Goal: Use online tool/utility: Utilize a website feature to perform a specific function

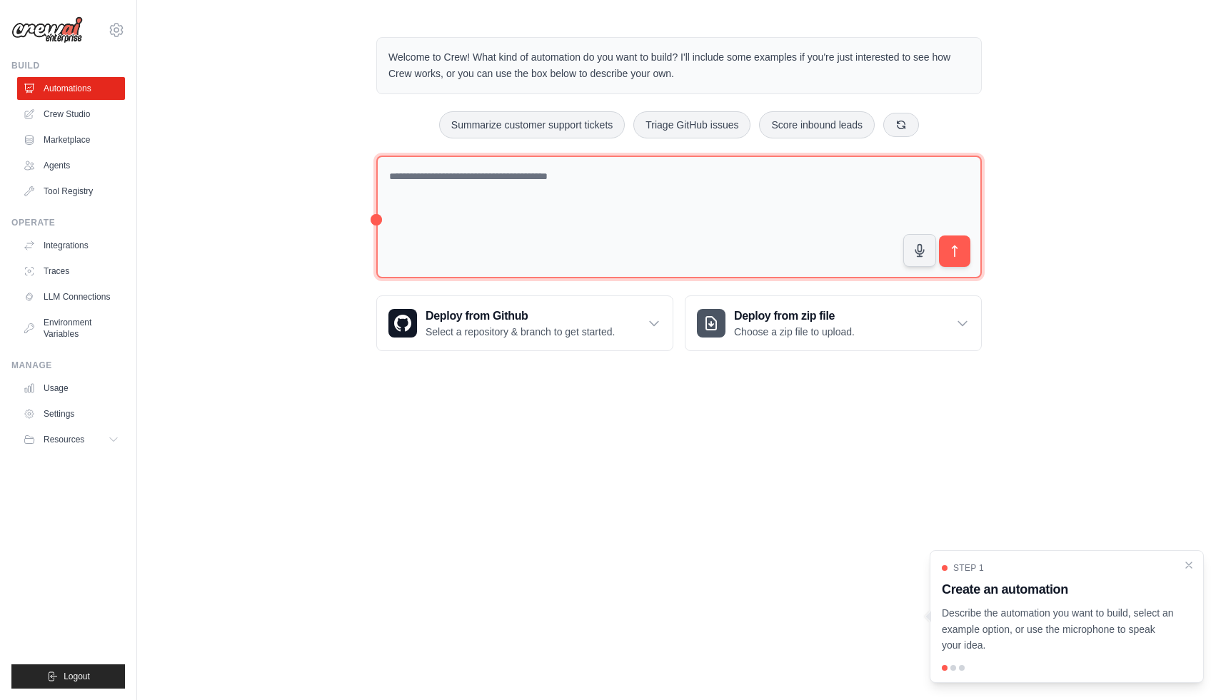
click at [687, 260] on textarea at bounding box center [678, 218] width 605 height 124
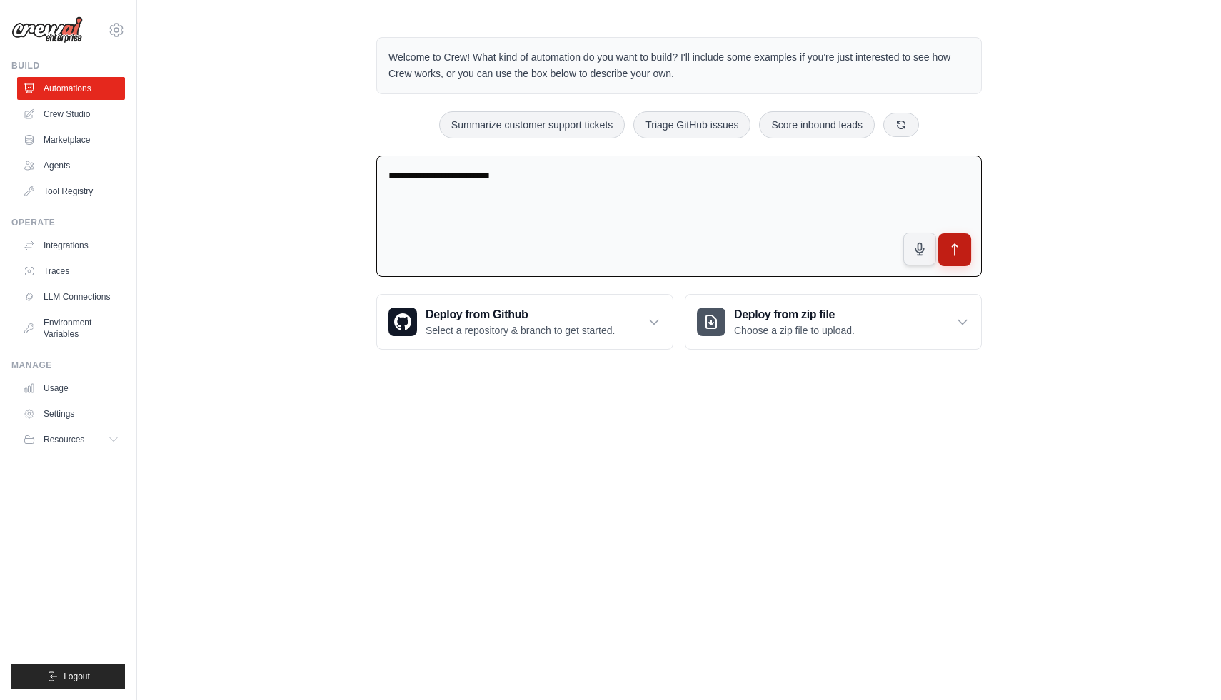
type textarea "**********"
click at [957, 256] on icon "submit" at bounding box center [954, 250] width 15 height 15
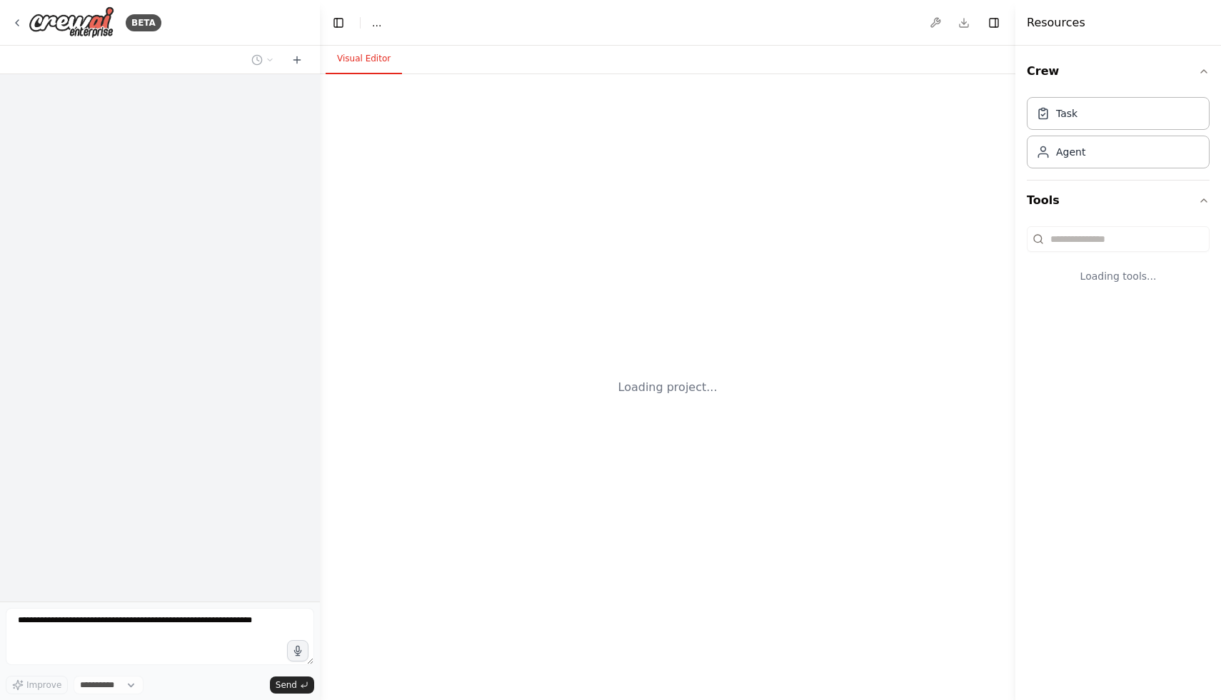
select select "****"
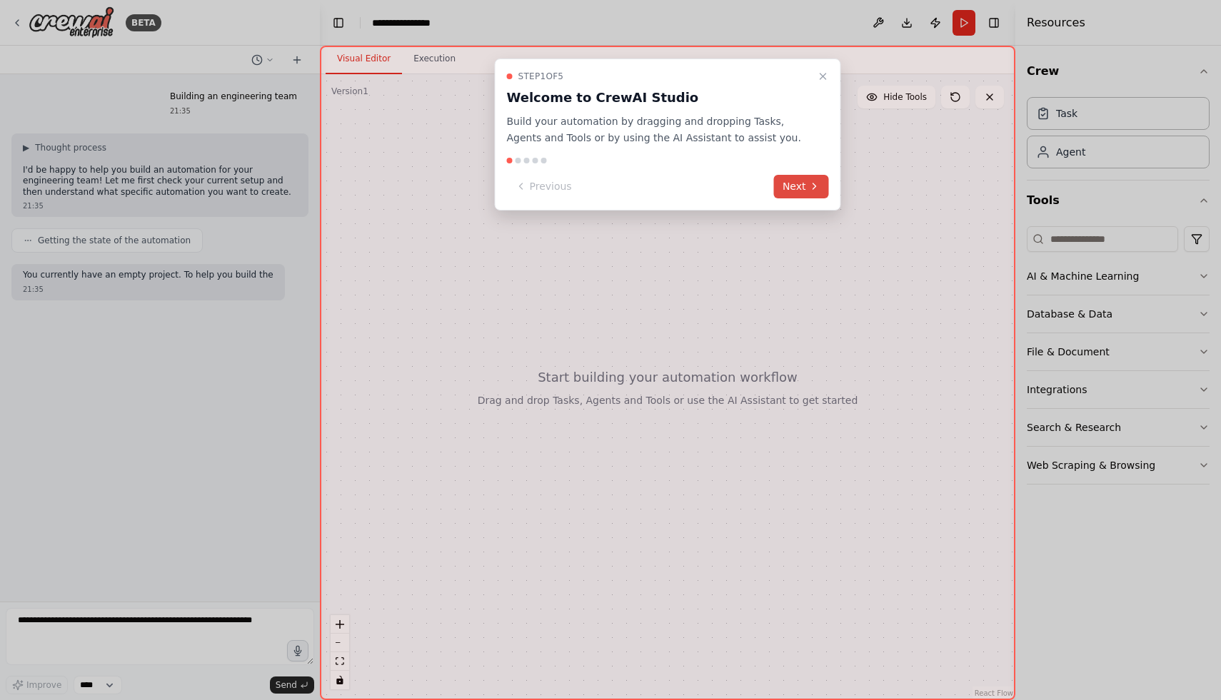
click at [800, 185] on button "Next" at bounding box center [801, 187] width 55 height 24
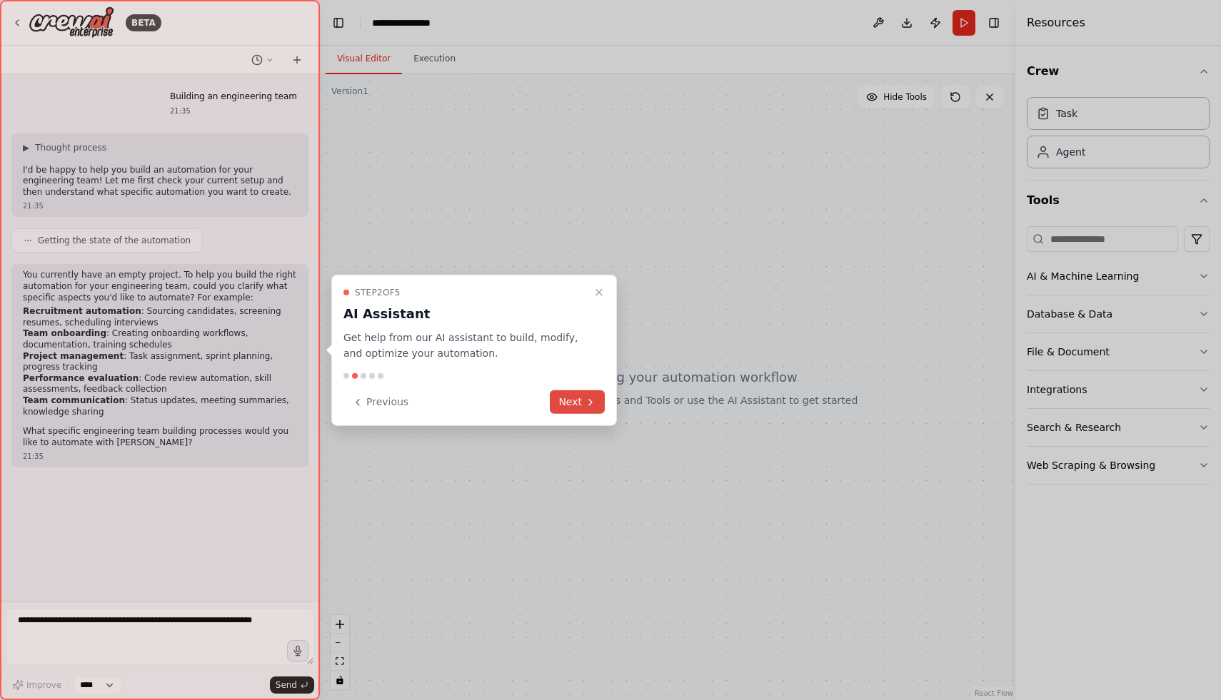
click at [576, 402] on button "Next" at bounding box center [577, 403] width 55 height 24
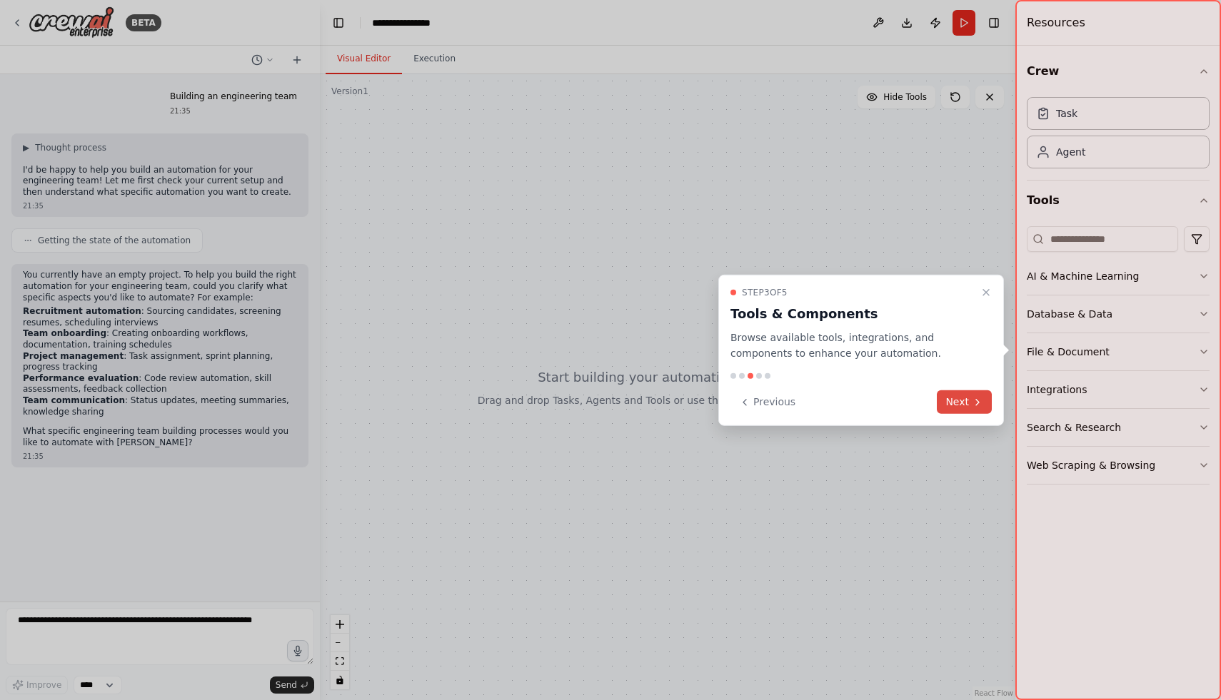
click at [978, 395] on button "Next" at bounding box center [964, 403] width 55 height 24
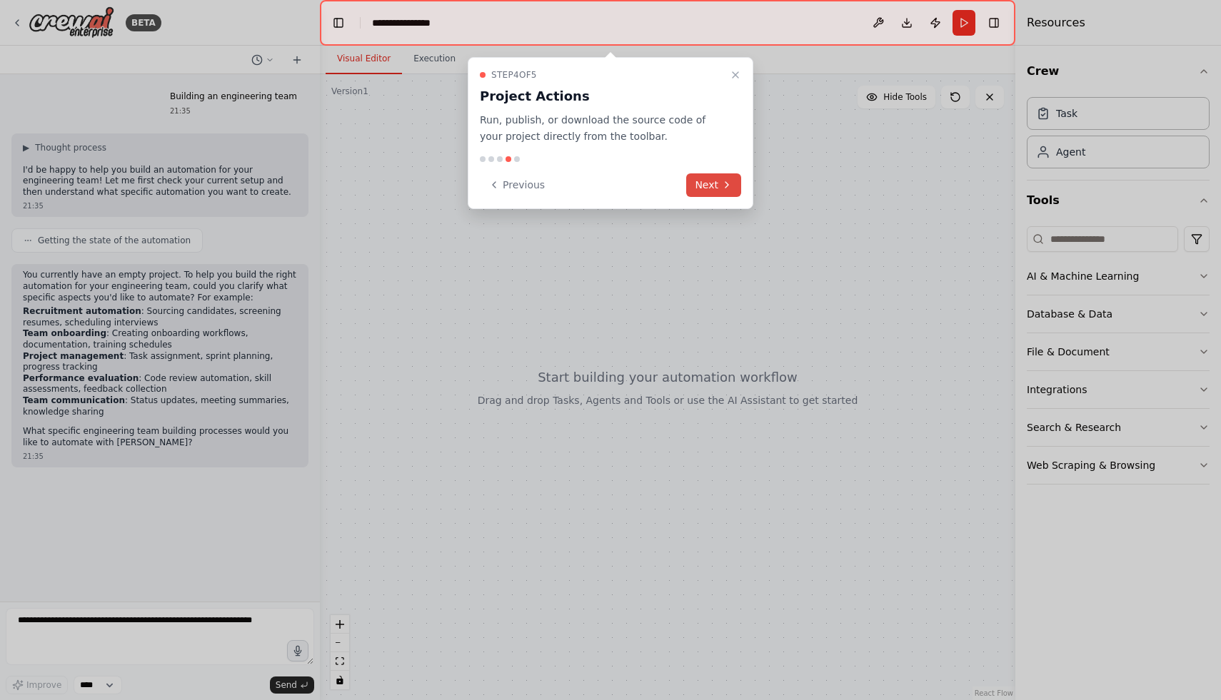
click at [709, 186] on button "Next" at bounding box center [713, 186] width 55 height 24
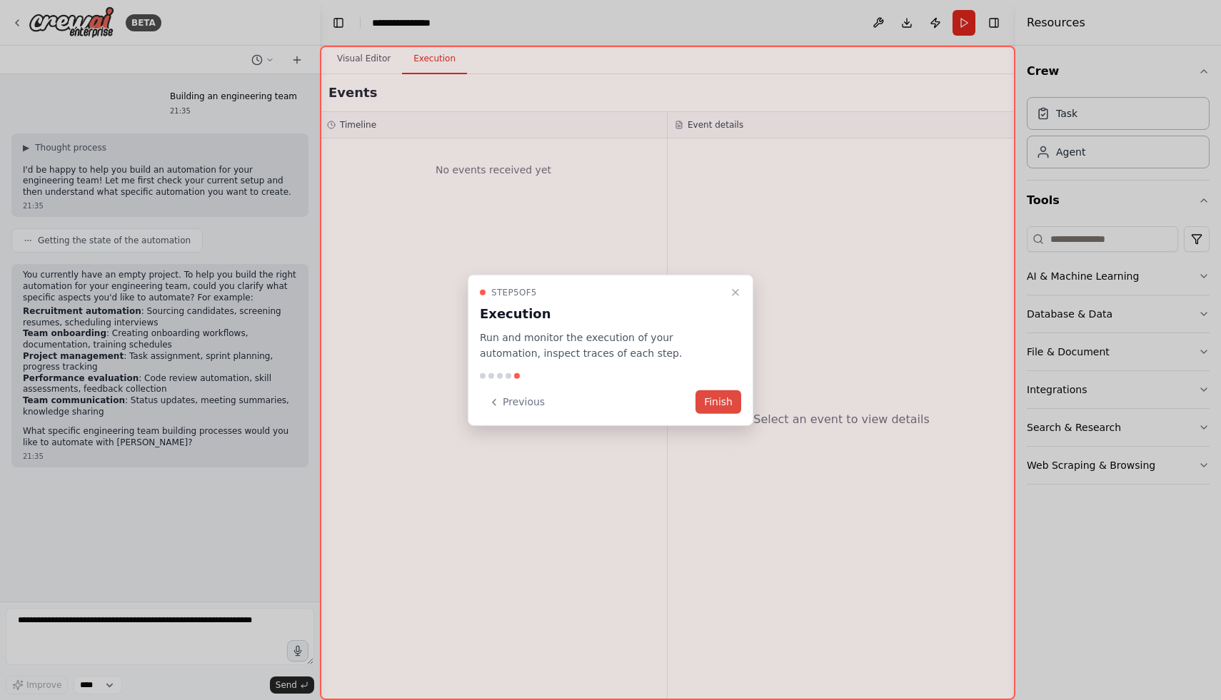
click at [720, 402] on button "Finish" at bounding box center [718, 403] width 46 height 24
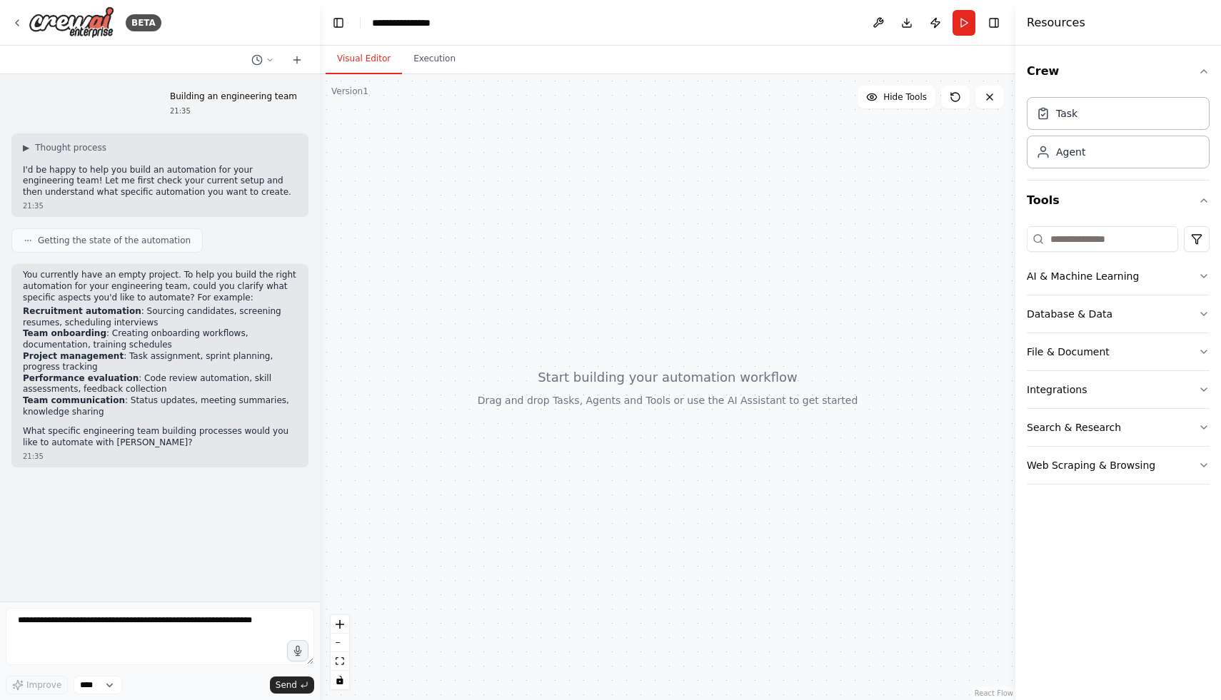
click at [390, 65] on button "Visual Editor" at bounding box center [364, 59] width 76 height 30
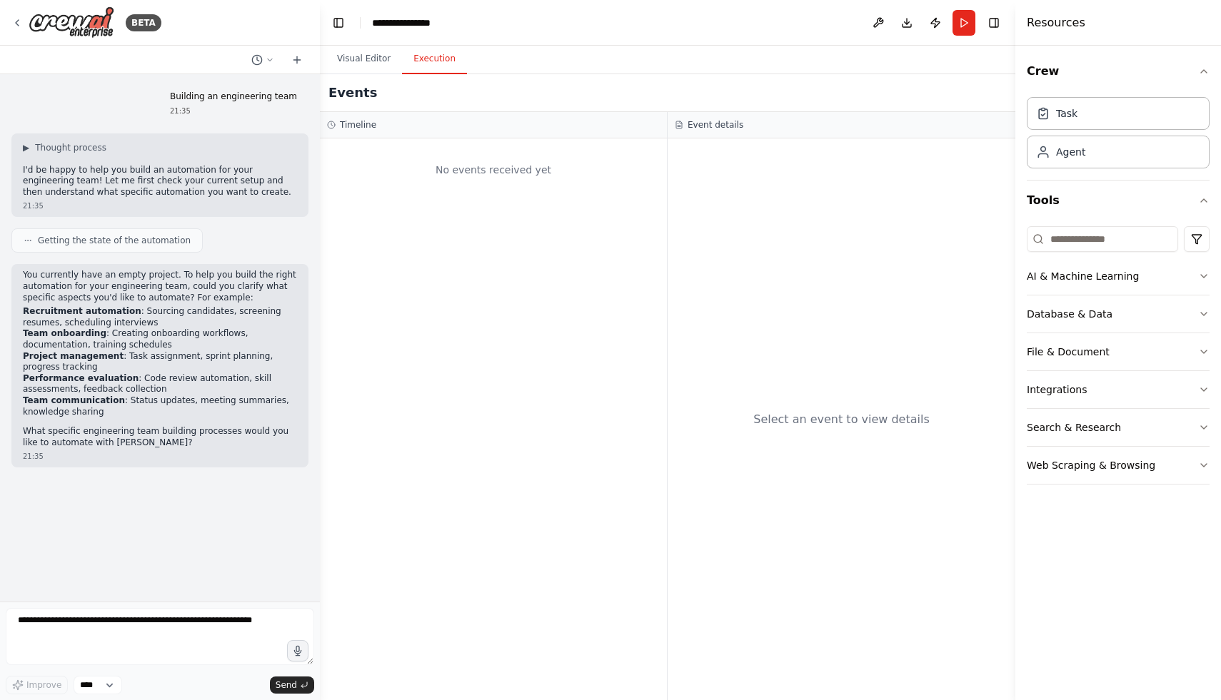
click at [430, 65] on button "Execution" at bounding box center [434, 59] width 65 height 30
click at [366, 61] on button "Visual Editor" at bounding box center [364, 59] width 76 height 30
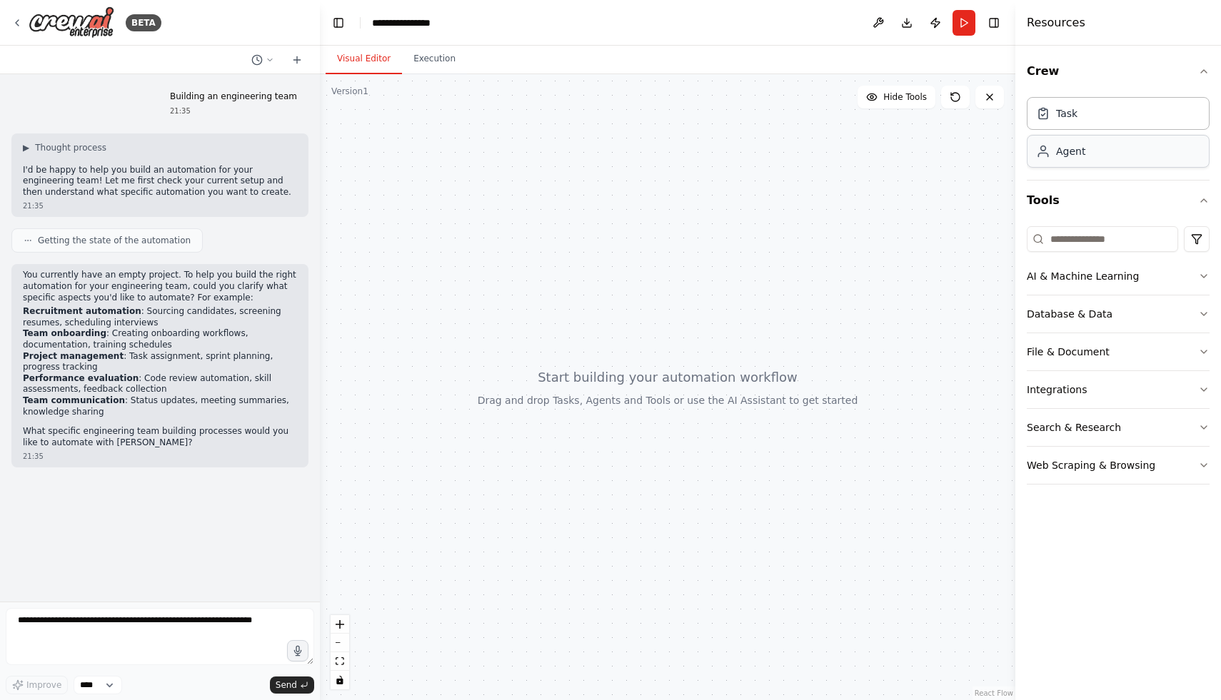
click at [1091, 139] on div "Agent" at bounding box center [1118, 151] width 183 height 33
click at [1070, 116] on div "Task" at bounding box center [1066, 113] width 21 height 14
